Goal: Task Accomplishment & Management: Manage account settings

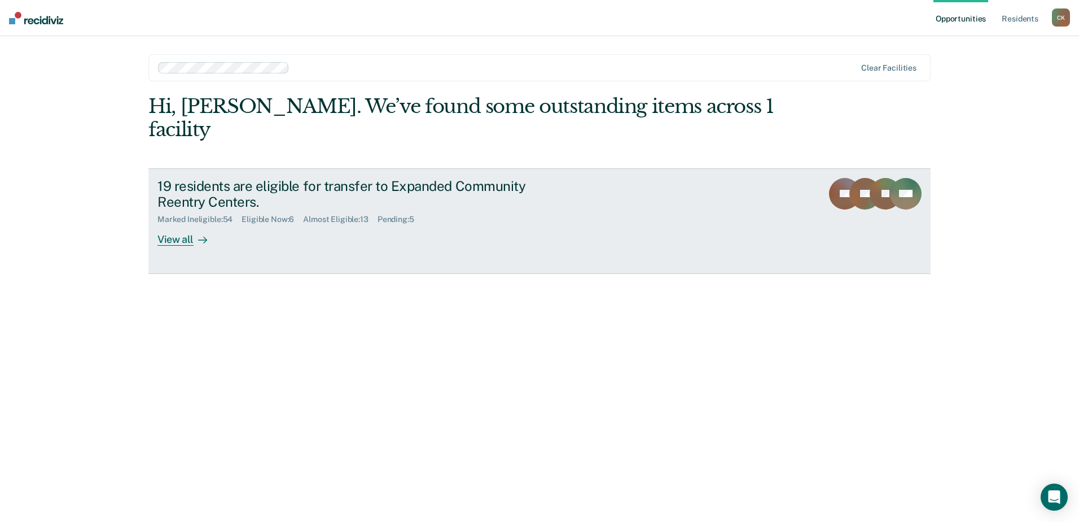
click at [172, 168] on link "19 residents are eligible for transfer to Expanded Community Reentry Centers. M…" at bounding box center [539, 221] width 782 height 106
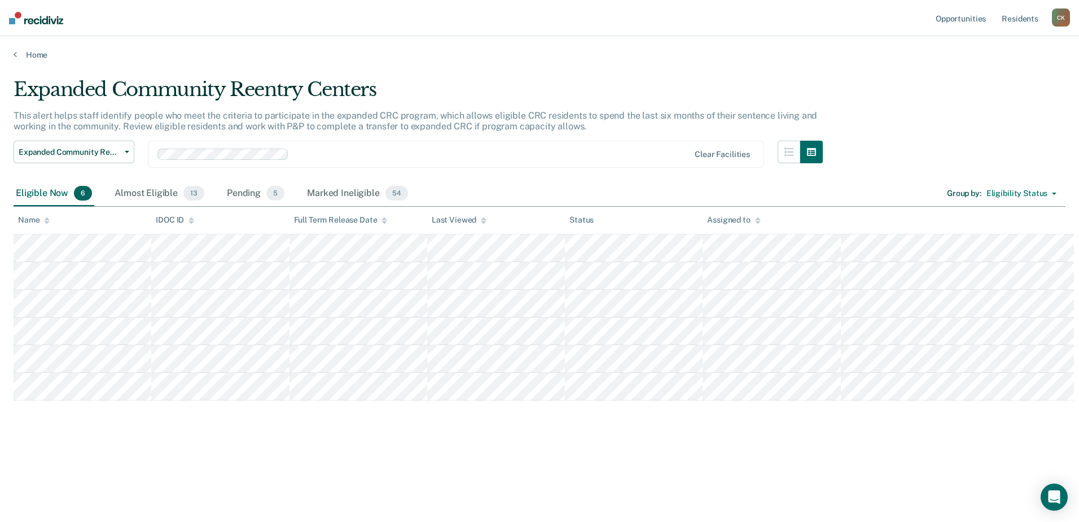
click at [42, 181] on div "Eligible Now 6" at bounding box center [54, 193] width 81 height 25
click at [36, 181] on div "Eligible Now 6" at bounding box center [54, 193] width 81 height 25
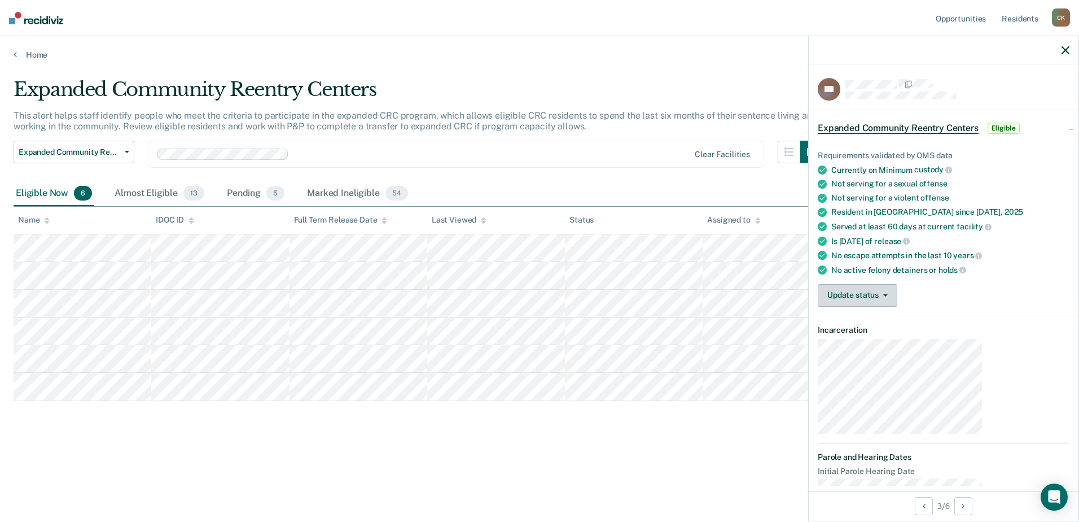
click at [898, 284] on button "Update status" at bounding box center [858, 295] width 80 height 23
click at [927, 331] on button "Mark Ineligible" at bounding box center [872, 340] width 109 height 18
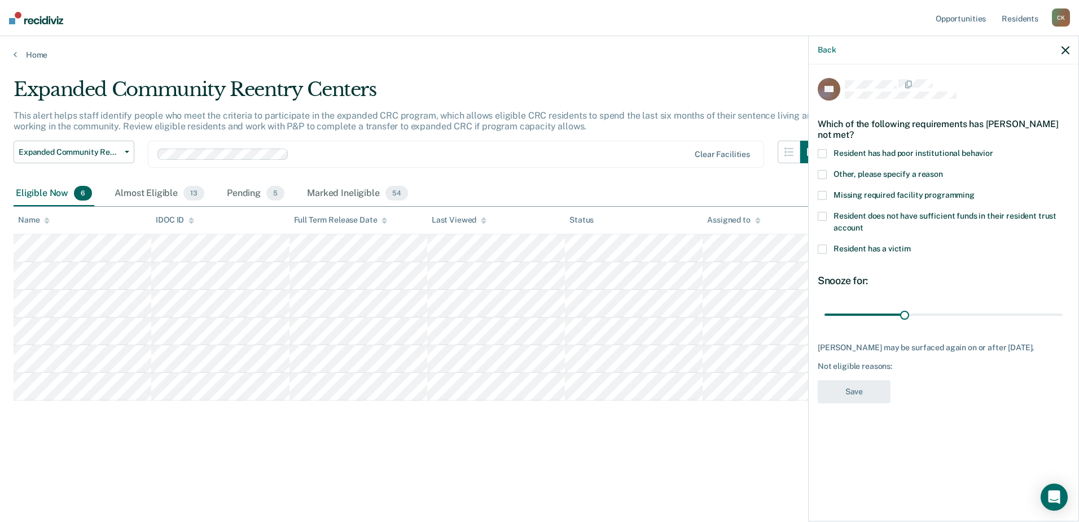
click at [827, 170] on span at bounding box center [822, 174] width 9 height 9
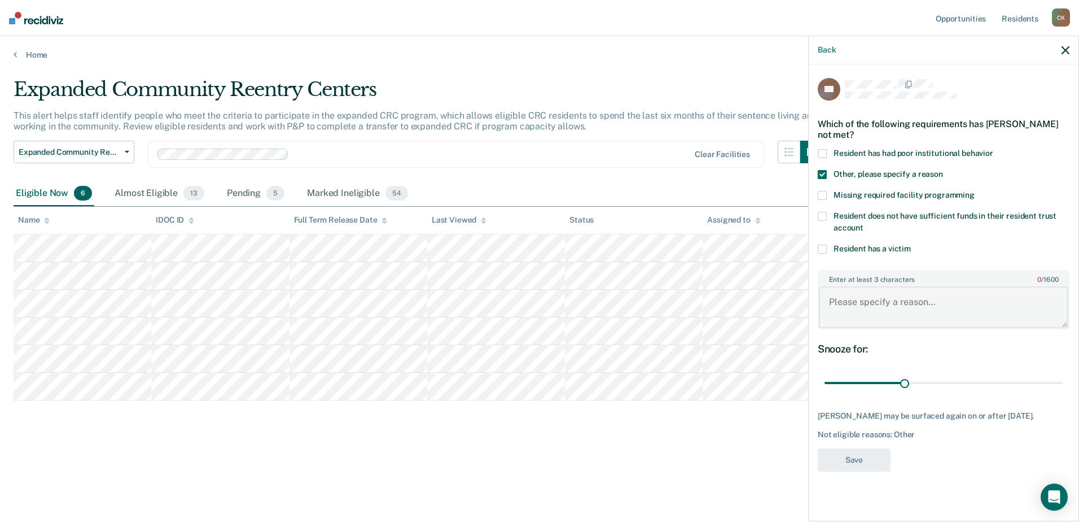
click at [932, 286] on textarea "Enter at least 3 characters 0 / 1600" at bounding box center [944, 307] width 250 height 42
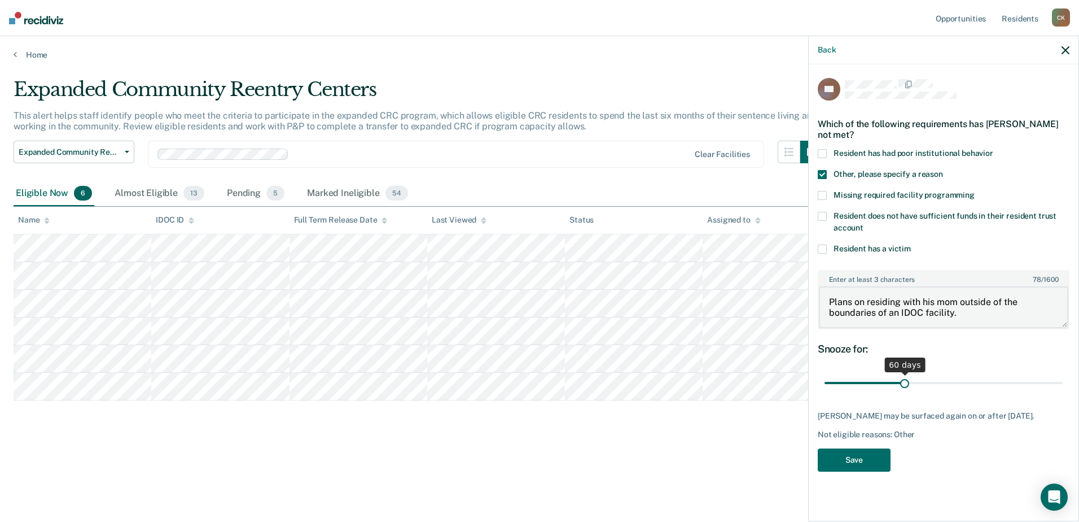
type textarea "Plans on residing with his mom outside of the boundaries of an IDOC facility."
drag, startPoint x: 959, startPoint y: 296, endPoint x: 1081, endPoint y: 294, distance: 122.5
type input "180"
click at [1063, 373] on input "range" at bounding box center [944, 383] width 238 height 20
click at [891, 448] on button "Save" at bounding box center [854, 459] width 73 height 23
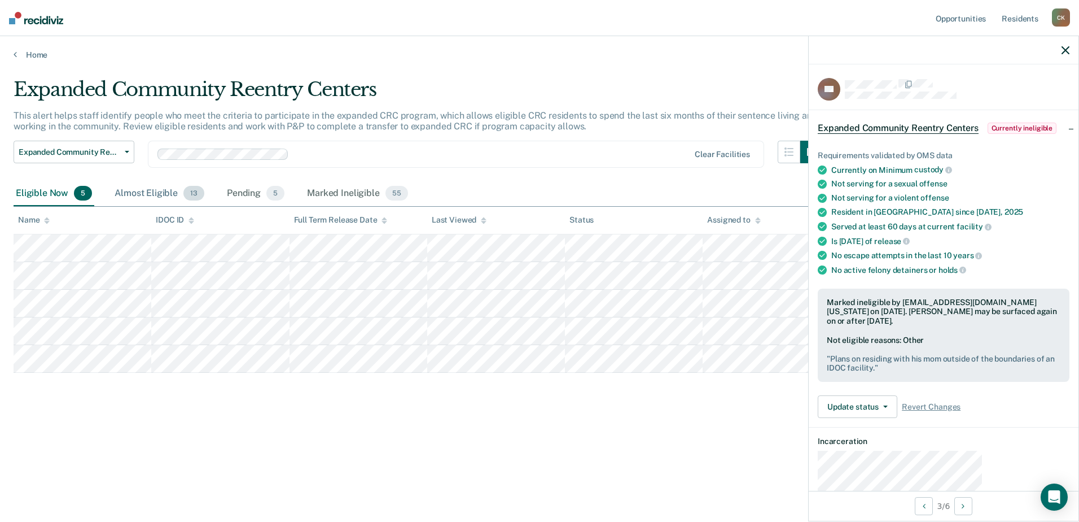
click at [112, 181] on div "Almost Eligible 13" at bounding box center [159, 193] width 94 height 25
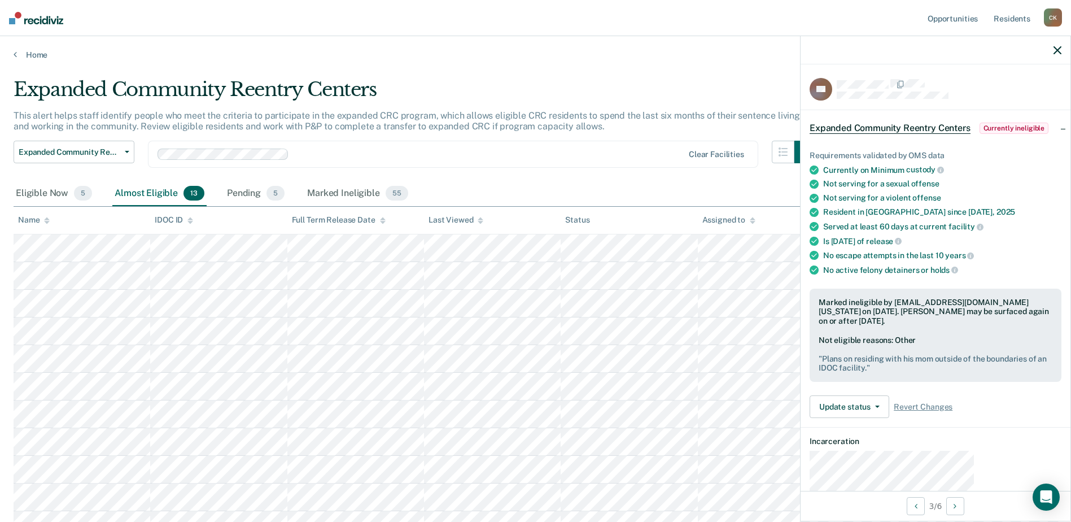
click at [702, 215] on div "Assigned to" at bounding box center [728, 220] width 53 height 10
click at [710, 215] on div "Assigned to" at bounding box center [728, 220] width 53 height 10
